Goal: Navigation & Orientation: Find specific page/section

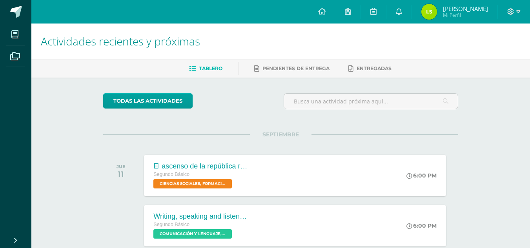
click at [444, 20] on span "[PERSON_NAME] Mi Perfil" at bounding box center [455, 12] width 70 height 16
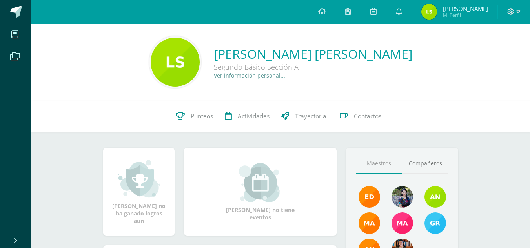
click at [428, 12] on img at bounding box center [430, 12] width 16 height 16
click at [433, 11] on img at bounding box center [430, 12] width 16 height 16
click at [429, 16] on img at bounding box center [430, 12] width 16 height 16
click at [429, 11] on link "[PERSON_NAME] Mi Perfil" at bounding box center [455, 12] width 86 height 24
click at [429, 11] on img at bounding box center [430, 12] width 16 height 16
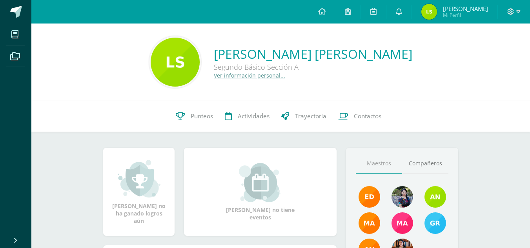
click at [429, 11] on img at bounding box center [430, 12] width 16 height 16
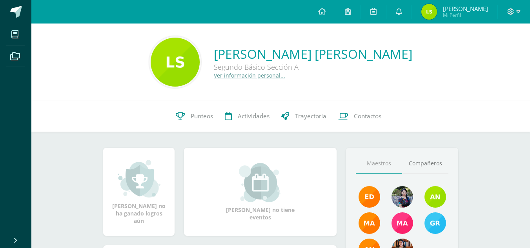
click at [429, 11] on img at bounding box center [430, 12] width 16 height 16
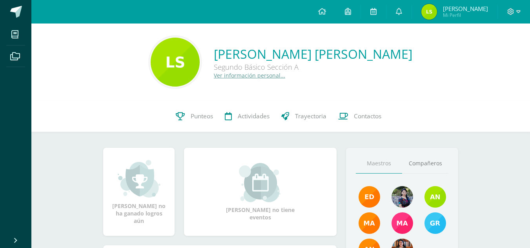
click at [429, 11] on img at bounding box center [430, 12] width 16 height 16
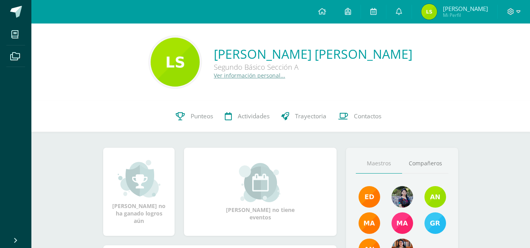
click at [429, 11] on img at bounding box center [430, 12] width 16 height 16
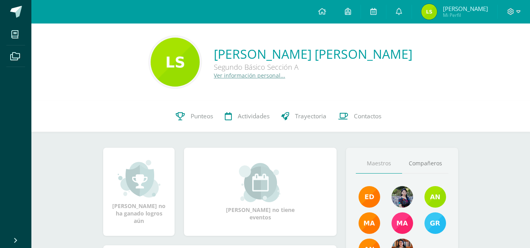
click at [429, 11] on img at bounding box center [430, 12] width 16 height 16
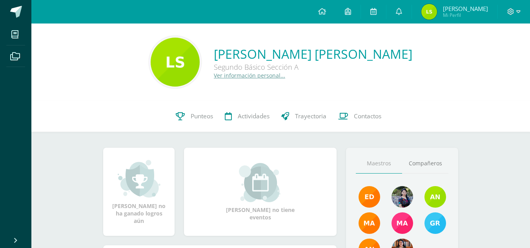
click at [429, 11] on img at bounding box center [430, 12] width 16 height 16
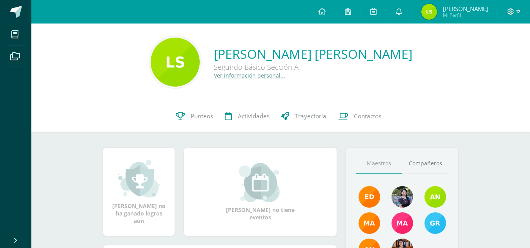
click at [429, 11] on img at bounding box center [430, 12] width 16 height 16
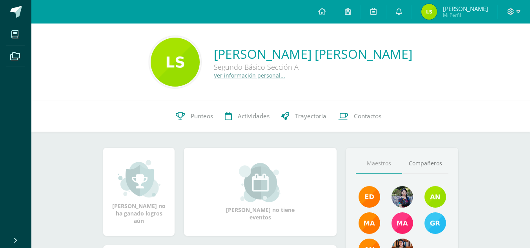
click at [429, 11] on img at bounding box center [430, 12] width 16 height 16
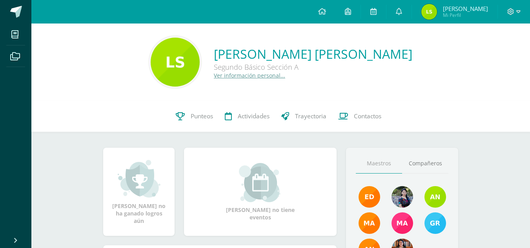
click at [429, 11] on img at bounding box center [430, 12] width 16 height 16
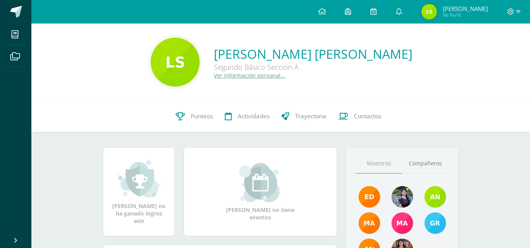
click at [429, 11] on img at bounding box center [430, 12] width 16 height 16
drag, startPoint x: 0, startPoint y: 0, endPoint x: 215, endPoint y: -34, distance: 217.8
click at [215, 0] on html "Mis cursos Archivos Cerrar panel CIENCIAS NATURALES Segundo Básico "Sección A" …" at bounding box center [265, 221] width 530 height 443
click at [422, 10] on img at bounding box center [430, 12] width 16 height 16
click at [430, 12] on img at bounding box center [430, 12] width 16 height 16
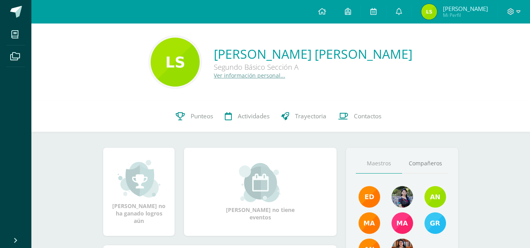
click at [430, 12] on img at bounding box center [430, 12] width 16 height 16
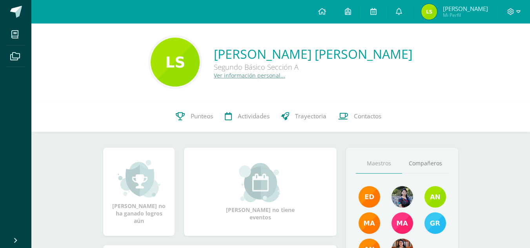
click at [430, 12] on img at bounding box center [430, 12] width 16 height 16
